Goal: Transaction & Acquisition: Purchase product/service

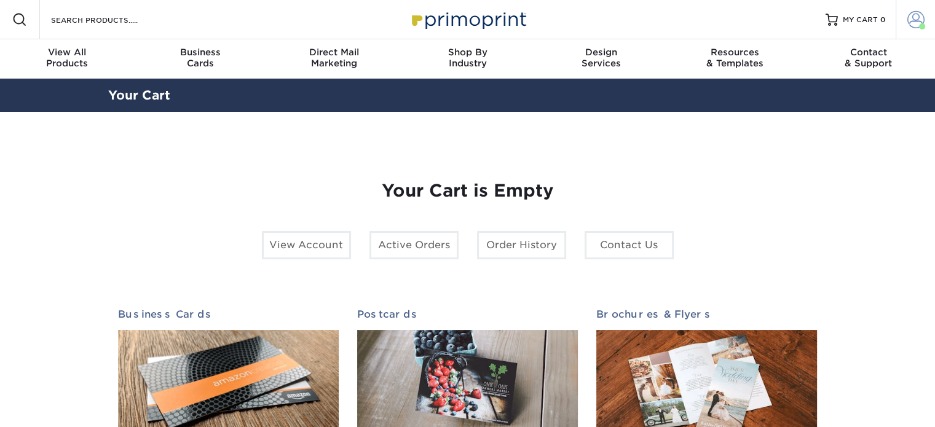
click at [913, 25] on span at bounding box center [915, 19] width 17 height 17
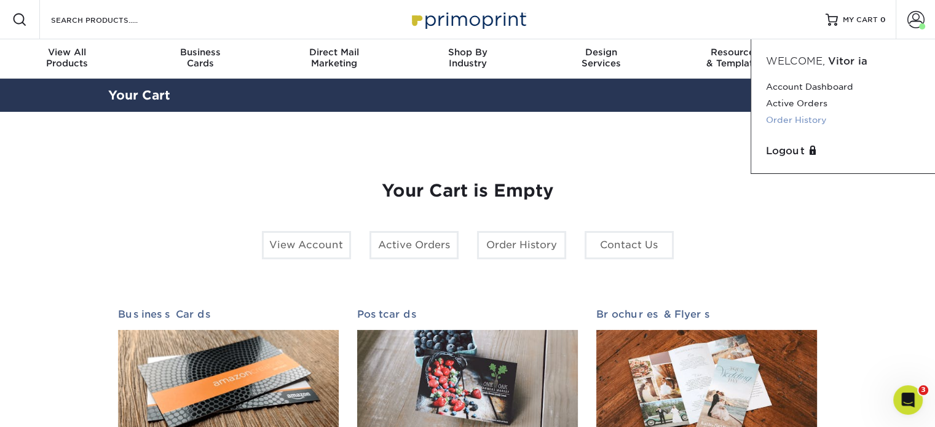
click at [796, 119] on link "Order History" at bounding box center [843, 120] width 154 height 17
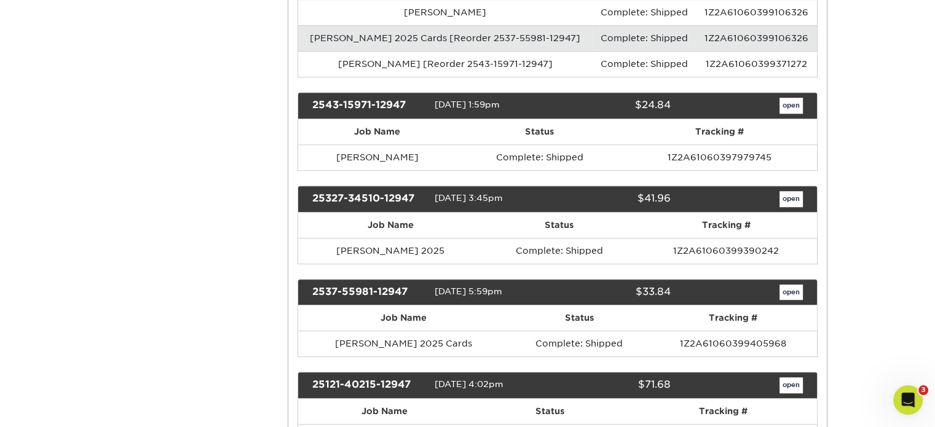
scroll to position [972, 0]
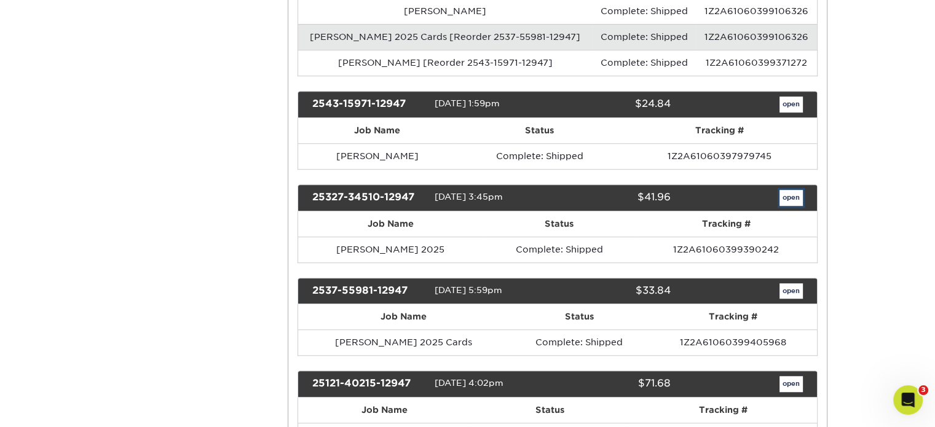
click at [785, 190] on link "open" at bounding box center [790, 198] width 23 height 16
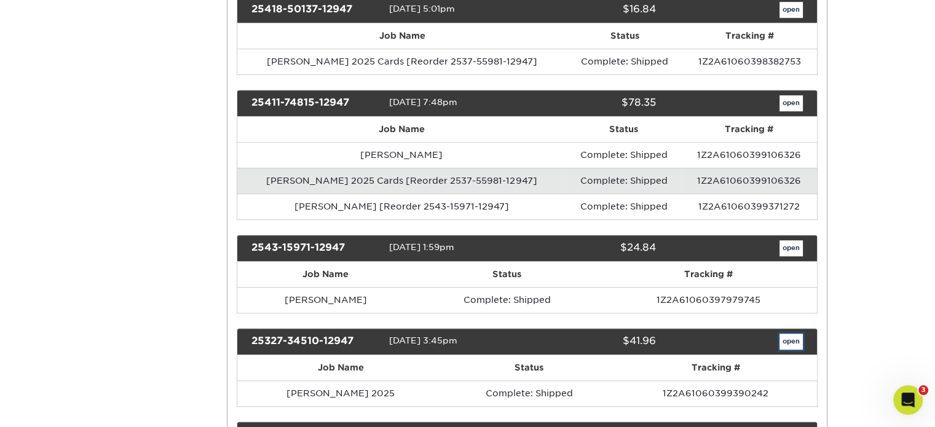
scroll to position [0, 0]
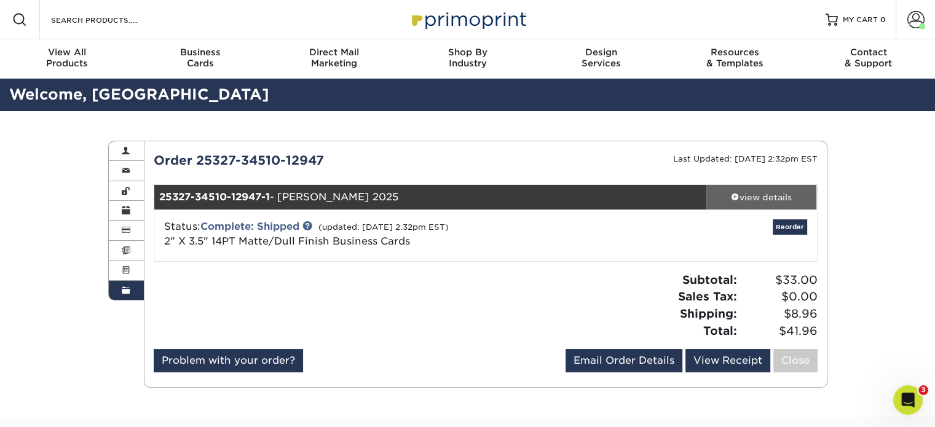
click at [790, 198] on div "view details" at bounding box center [761, 197] width 111 height 12
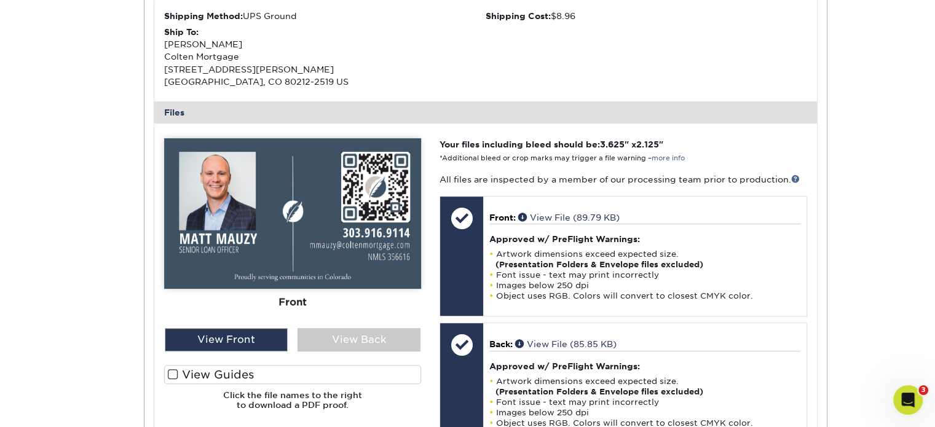
scroll to position [408, 0]
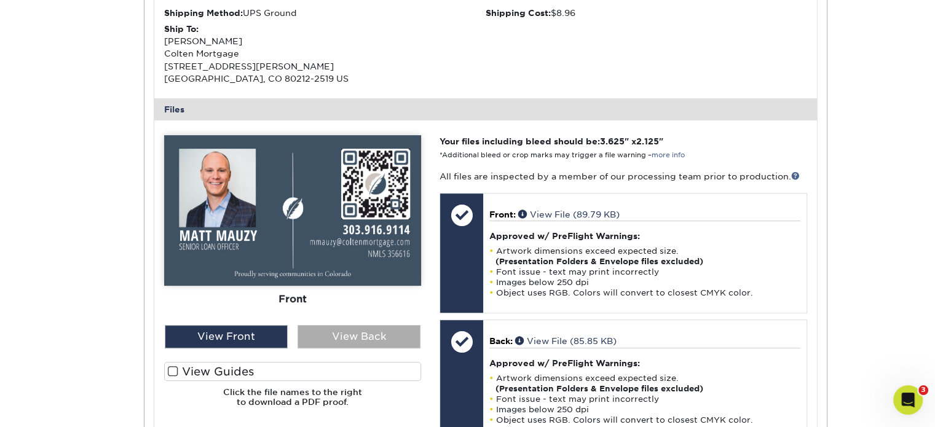
click at [345, 331] on div "View Back" at bounding box center [358, 336] width 123 height 23
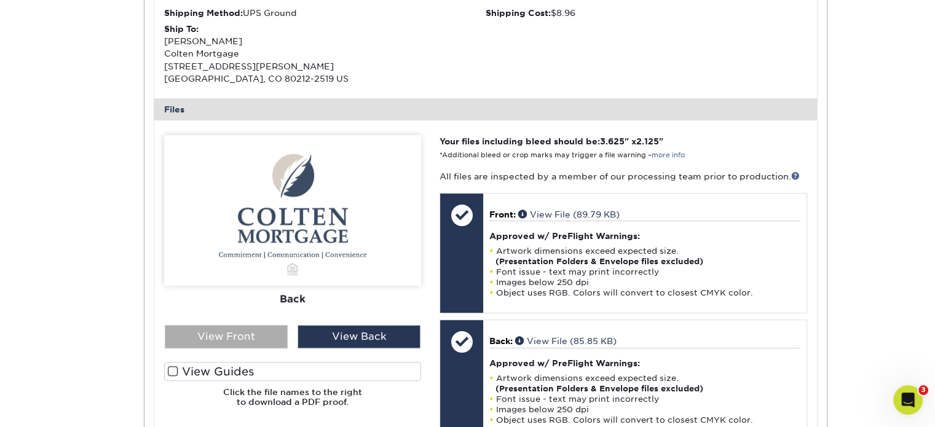
click at [251, 344] on div "View Front" at bounding box center [226, 336] width 123 height 23
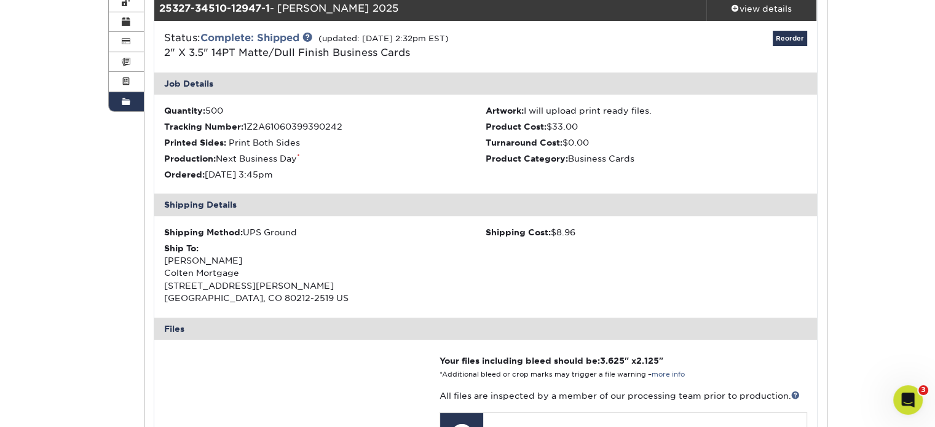
scroll to position [188, 0]
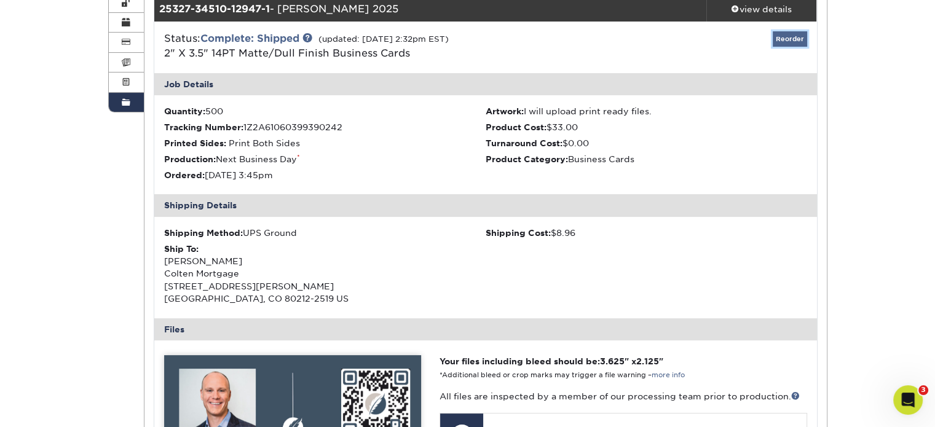
click at [789, 41] on link "Reorder" at bounding box center [789, 38] width 34 height 15
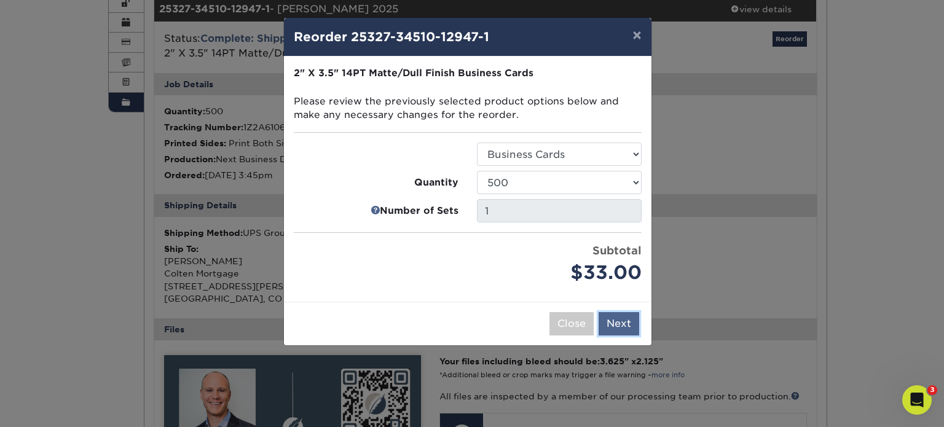
click at [629, 324] on button "Next" at bounding box center [619, 323] width 41 height 23
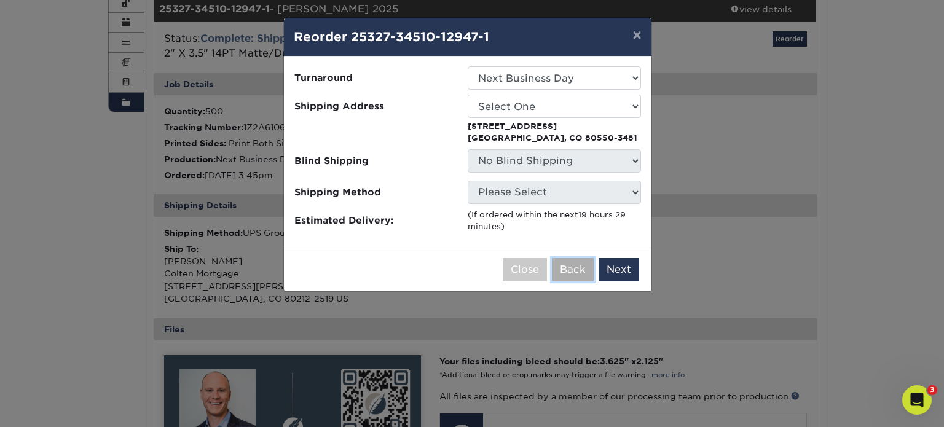
click at [577, 266] on button "Back" at bounding box center [573, 269] width 42 height 23
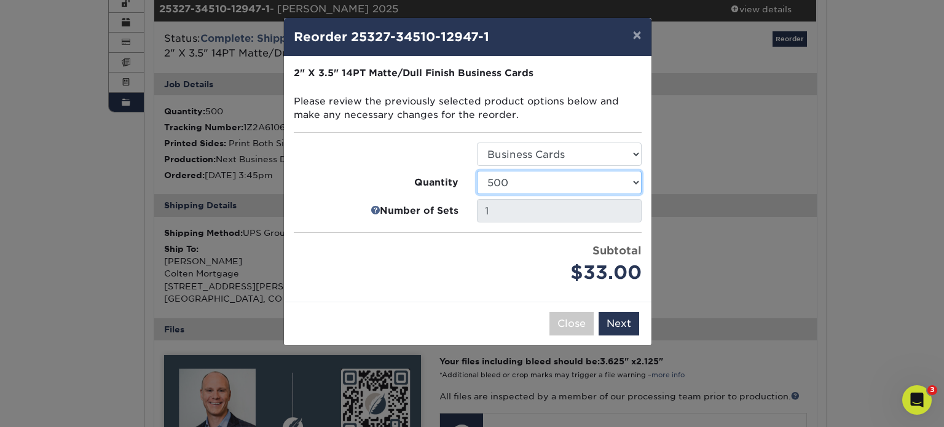
click at [615, 186] on select "100 250 500 1000 2500 5000 7500 10000 15000 20000 25000 30000 35000 40000 45000…" at bounding box center [559, 182] width 165 height 23
select select "52e3d710-0e8f-4d4d-8560-7d4d8655be69"
click at [477, 171] on select "100 250 500 1000 2500 5000 7500 10000 15000 20000 25000 30000 35000 40000 45000…" at bounding box center [559, 182] width 165 height 23
click at [616, 320] on button "Next" at bounding box center [619, 323] width 41 height 23
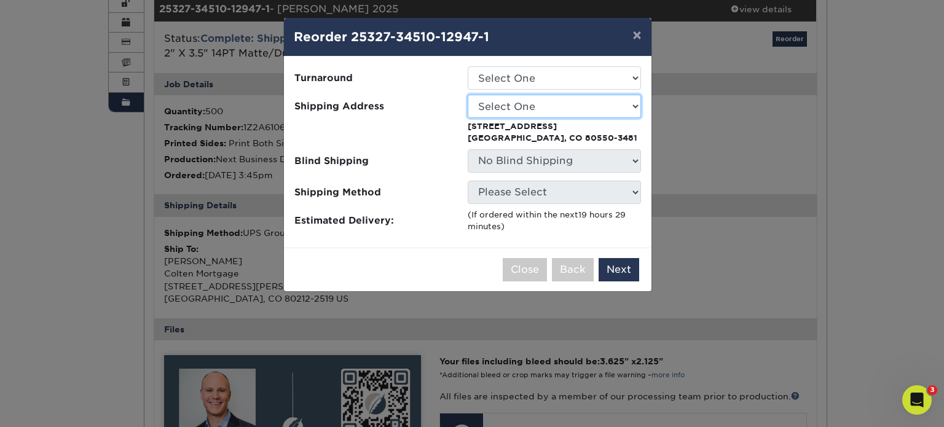
click at [536, 113] on select "Select One 12 BELLWOOD DR ALAMOSA, CO 81101 12648 Plummer Grand Road 1707 Sprin…" at bounding box center [554, 106] width 173 height 23
select select "280374"
click at [468, 95] on select "Select One 12 BELLWOOD DR ALAMOSA, CO 81101 12648 Plummer Grand Road 1707 Sprin…" at bounding box center [554, 106] width 173 height 23
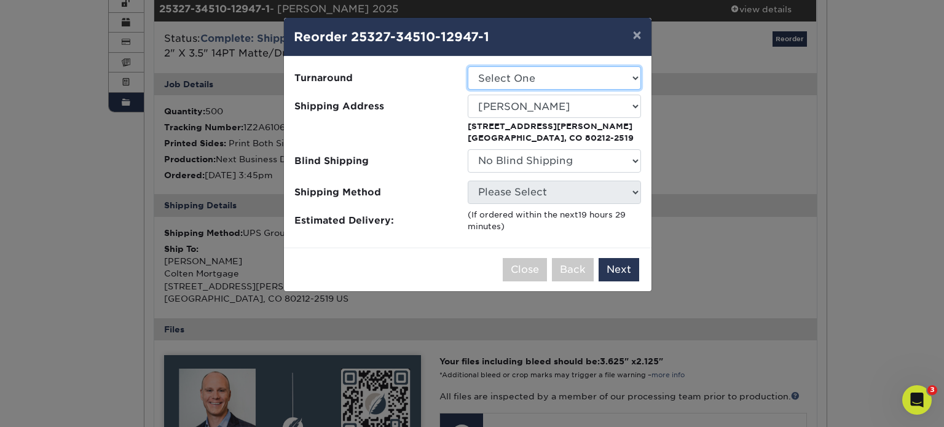
click at [521, 82] on select "Select One 2-4 Business Days 2 Day Next Business Day" at bounding box center [554, 77] width 173 height 23
select select "54041032-aa9f-439f-bce6-51c0ef7913ba"
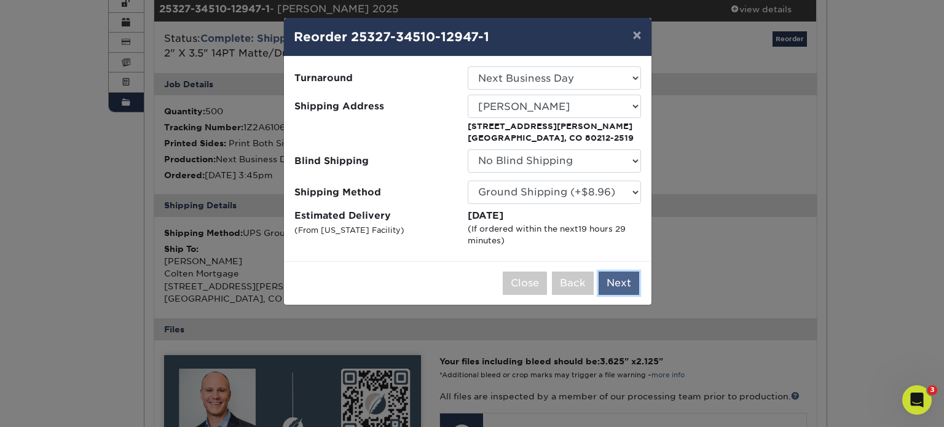
click at [627, 283] on button "Next" at bounding box center [619, 283] width 41 height 23
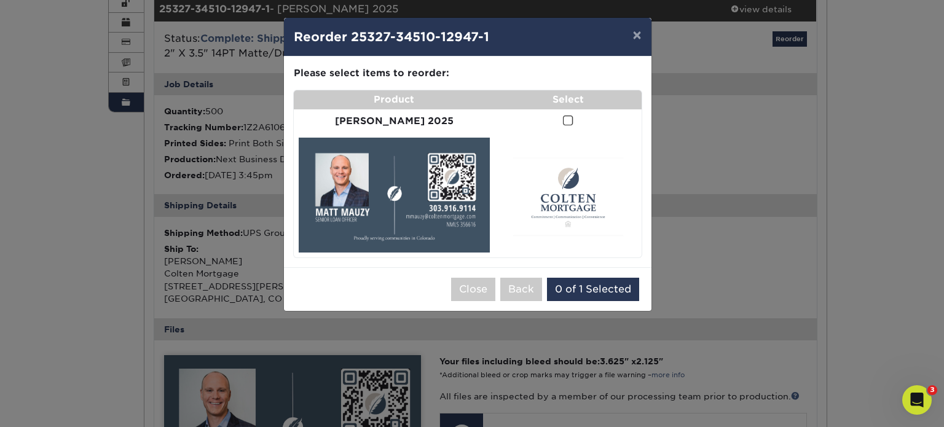
click at [563, 118] on span at bounding box center [568, 121] width 10 height 12
click at [0, 0] on input "checkbox" at bounding box center [0, 0] width 0 height 0
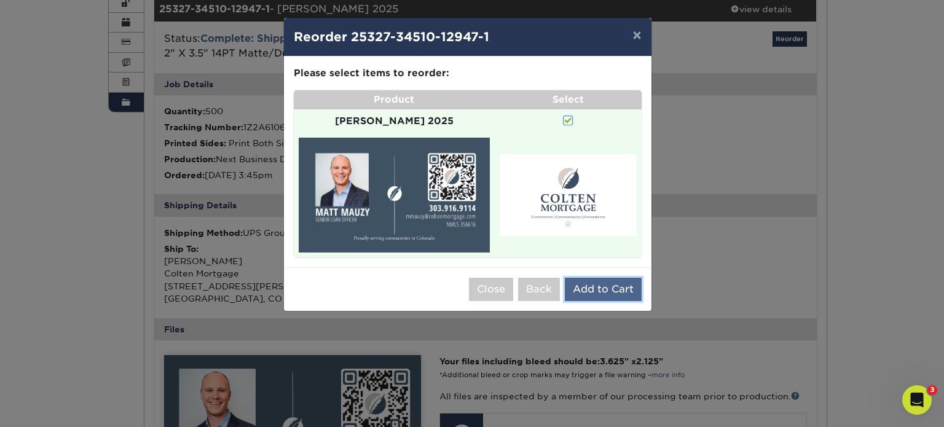
click at [597, 281] on button "Add to Cart" at bounding box center [603, 289] width 77 height 23
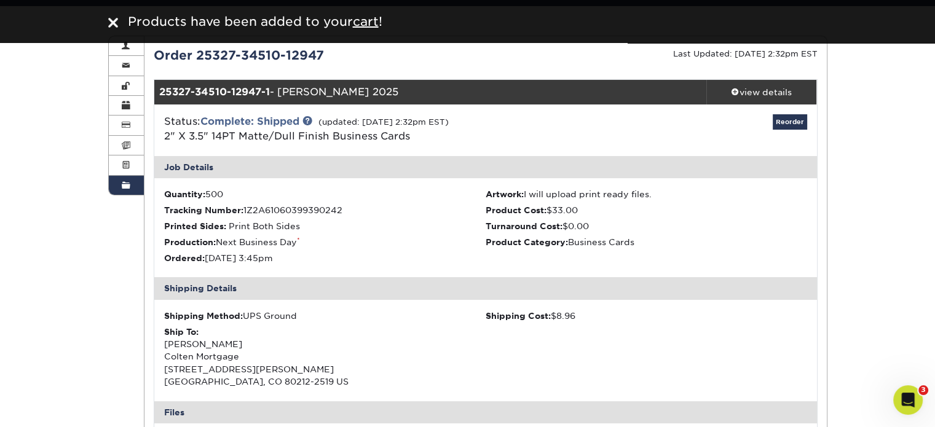
scroll to position [0, 0]
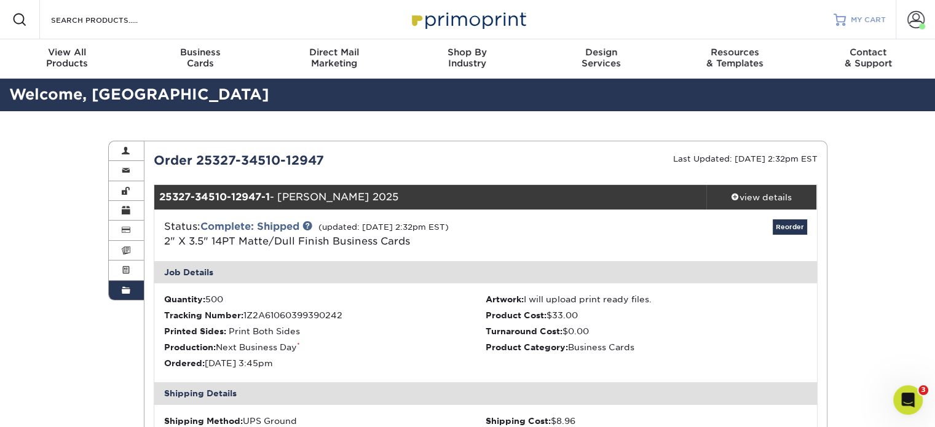
click at [866, 16] on span "MY CART" at bounding box center [868, 20] width 35 height 10
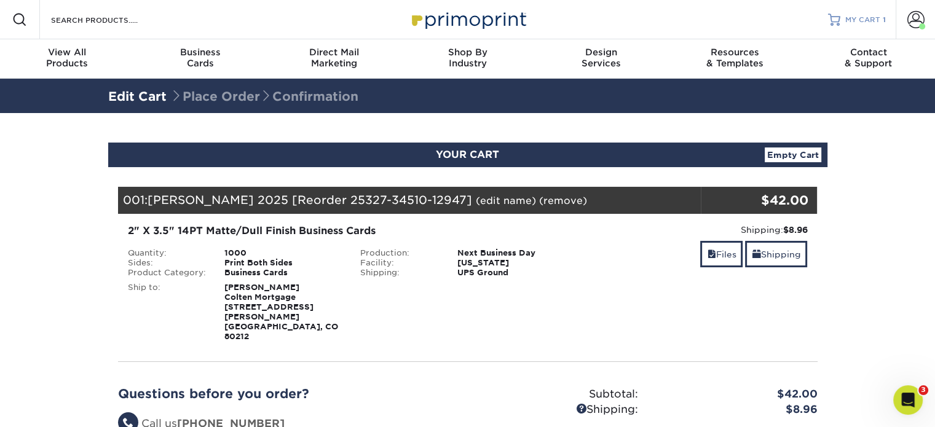
click at [866, 16] on span "MY CART" at bounding box center [862, 20] width 35 height 10
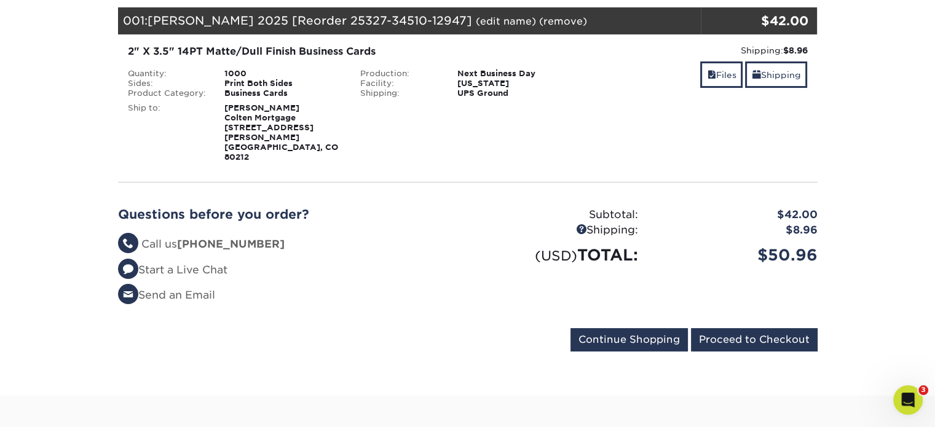
scroll to position [182, 0]
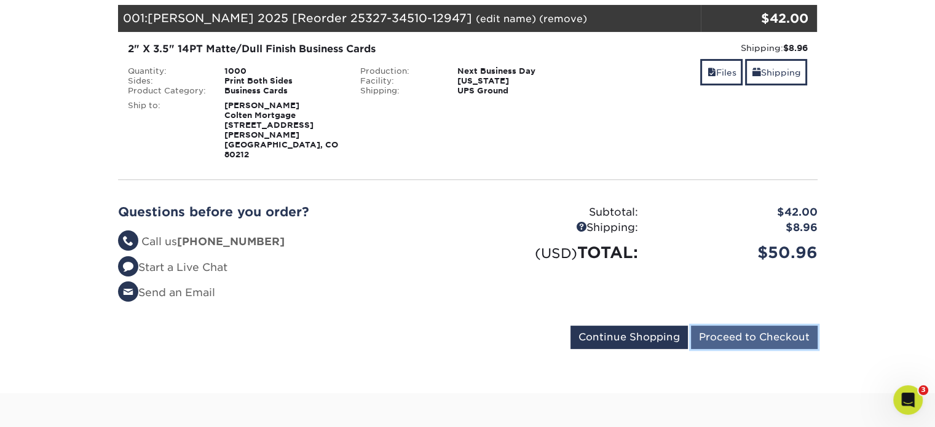
click at [774, 326] on input "Proceed to Checkout" at bounding box center [754, 337] width 127 height 23
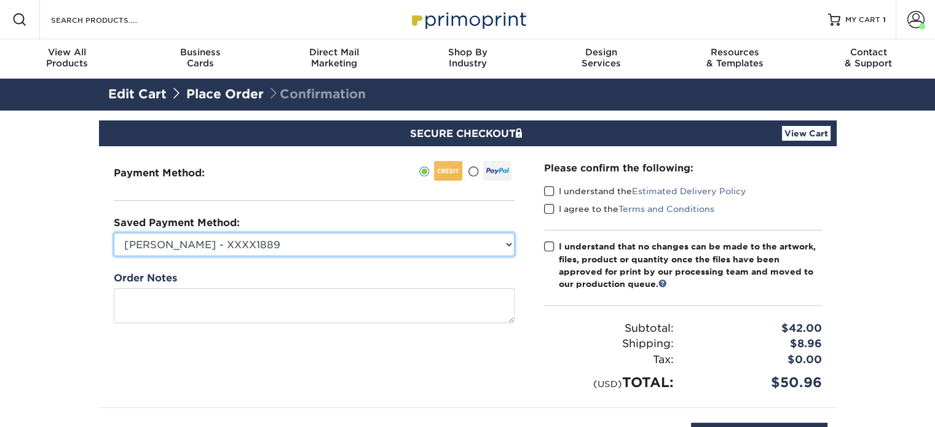
click at [484, 251] on select "[PERSON_NAME] - XXXX1889 American Express - XXXX2065 Visa - XXXX4500 American E…" at bounding box center [314, 244] width 401 height 23
select select "62564"
click at [114, 233] on select "[PERSON_NAME] - XXXX1889 American Express - XXXX2065 Visa - XXXX4500 American E…" at bounding box center [314, 244] width 401 height 23
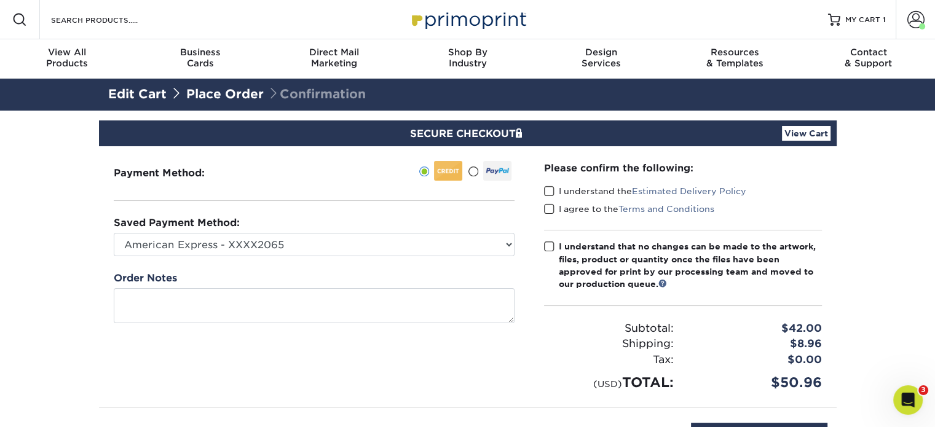
click at [552, 189] on span at bounding box center [549, 192] width 10 height 12
click at [0, 0] on input "I understand the Estimated Delivery Policy" at bounding box center [0, 0] width 0 height 0
click at [546, 208] on span at bounding box center [549, 209] width 10 height 12
click at [0, 0] on input "I agree to the Terms and Conditions" at bounding box center [0, 0] width 0 height 0
click at [549, 248] on span at bounding box center [549, 247] width 10 height 12
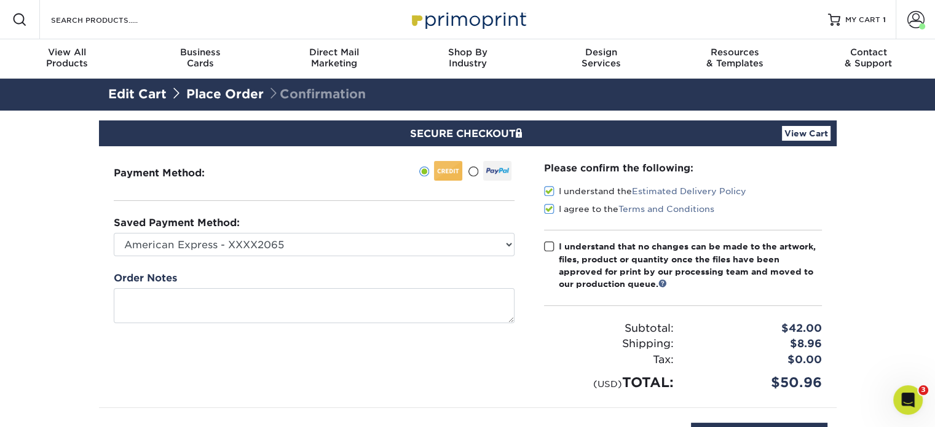
click at [0, 0] on input "I understand that no changes can be made to the artwork, files, product or quan…" at bounding box center [0, 0] width 0 height 0
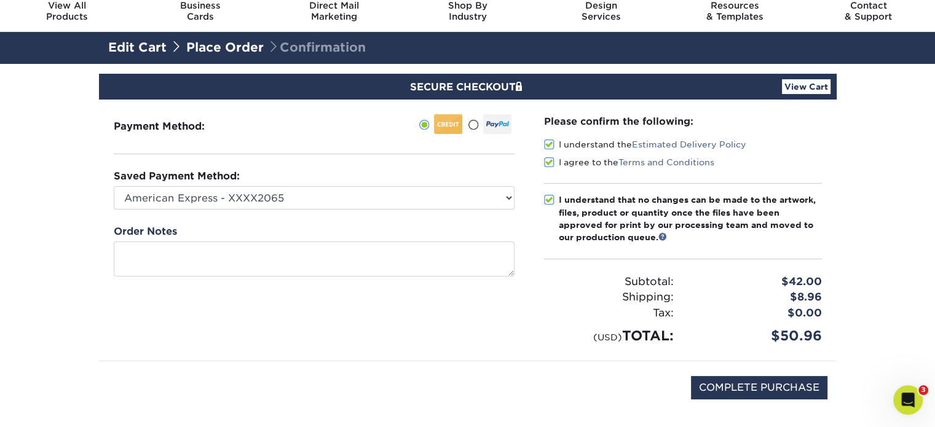
scroll to position [50, 0]
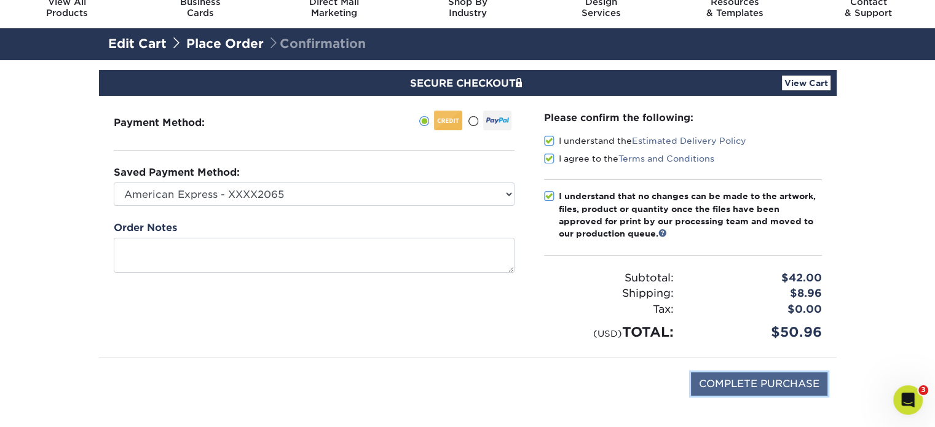
click at [745, 381] on input "COMPLETE PURCHASE" at bounding box center [759, 383] width 136 height 23
type input "PROCESSING, PLEASE WAIT..."
